Goal: Navigation & Orientation: Go to known website

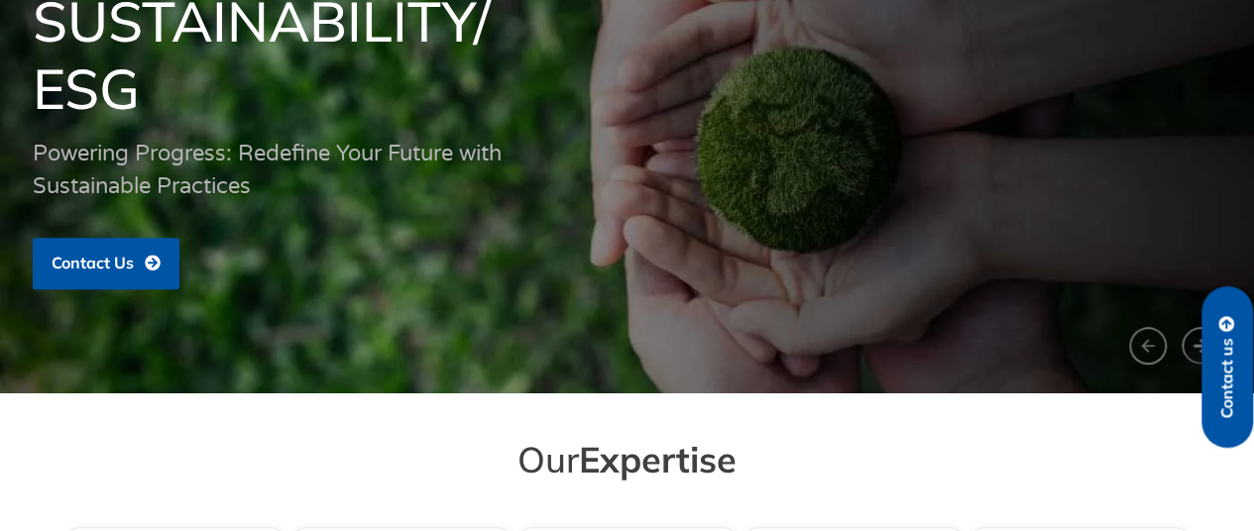
scroll to position [1743, 0]
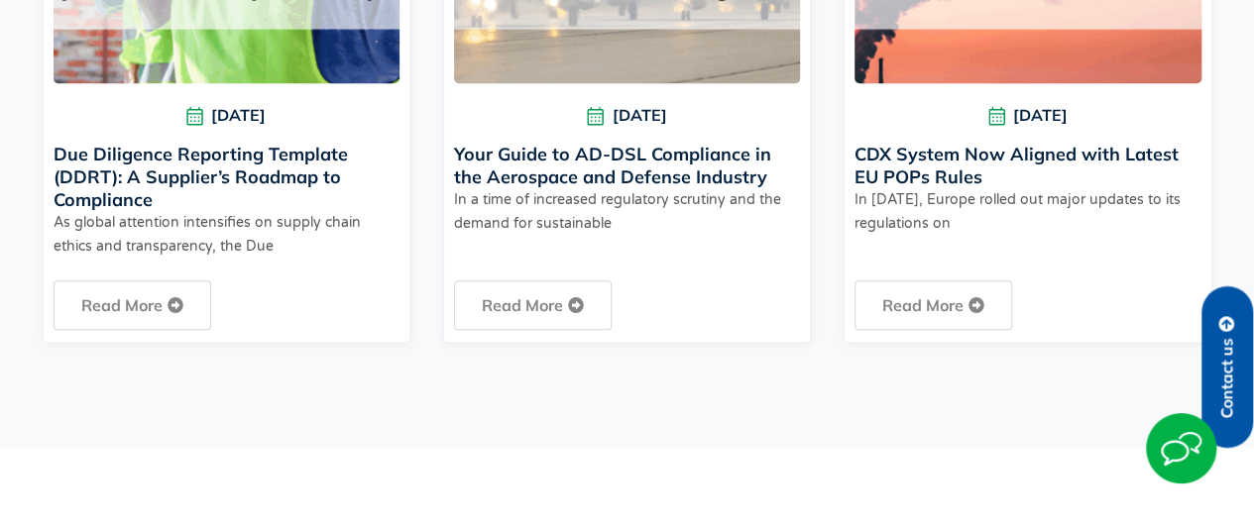
scroll to position [5934, 0]
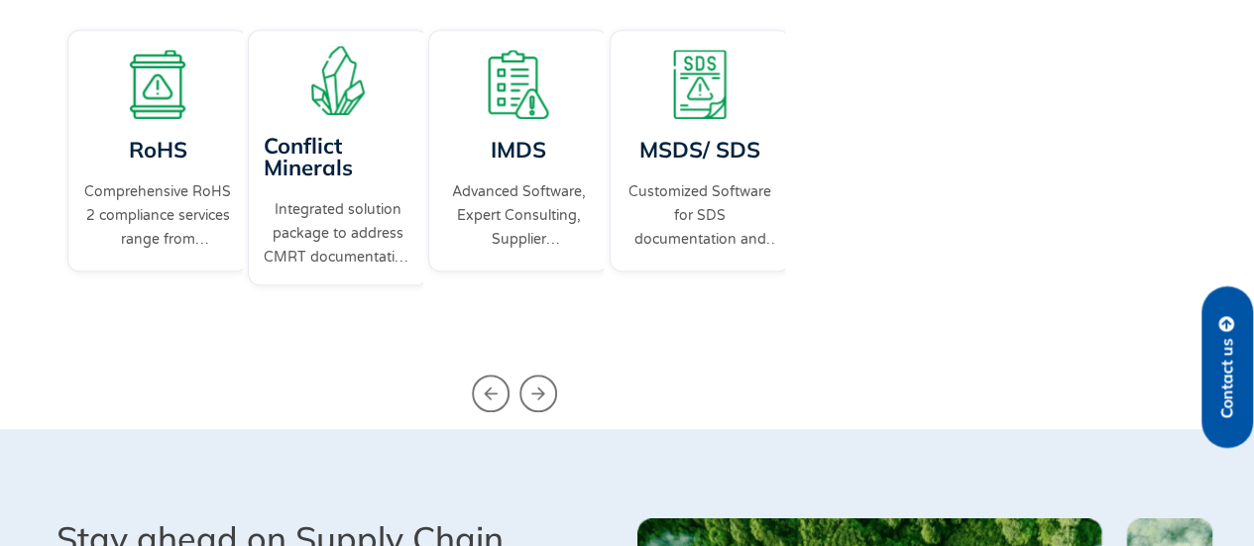
scroll to position [5184, 0]
